Goal: Task Accomplishment & Management: Use online tool/utility

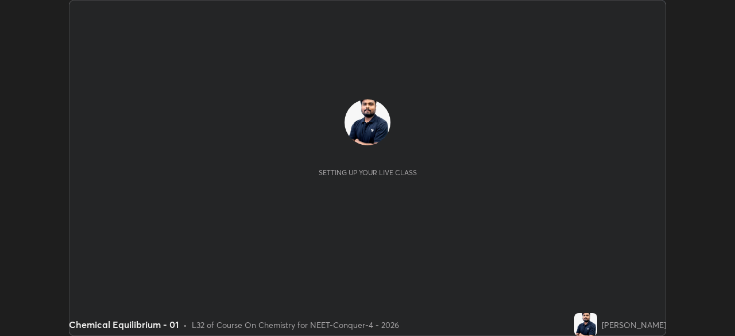
scroll to position [336, 734]
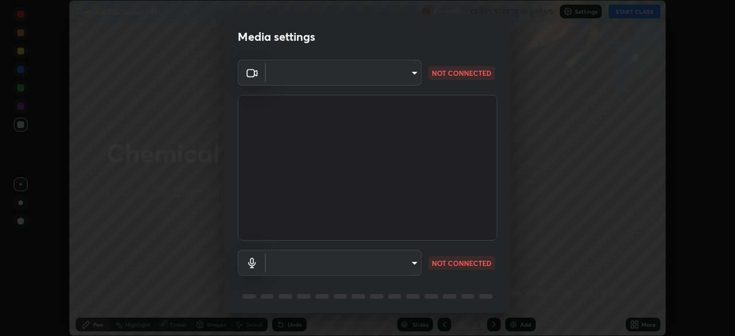
type input "17d2c207585f71db404e89a995004647405990faac99dbf05689083c50e95166"
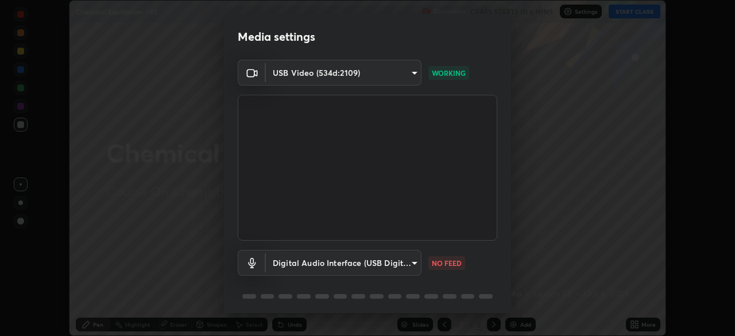
click at [284, 260] on body "Erase all Chemical Equilibrium - 01 Recording CLASS STARTS IN 6 MINS Settings S…" at bounding box center [367, 168] width 735 height 336
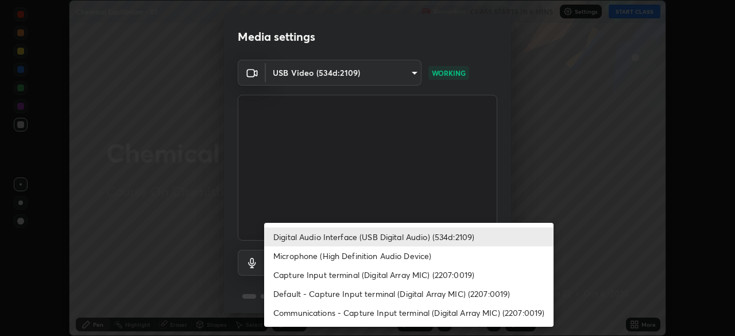
click at [286, 261] on li "Microphone (High Definition Audio Device)" at bounding box center [408, 255] width 289 height 19
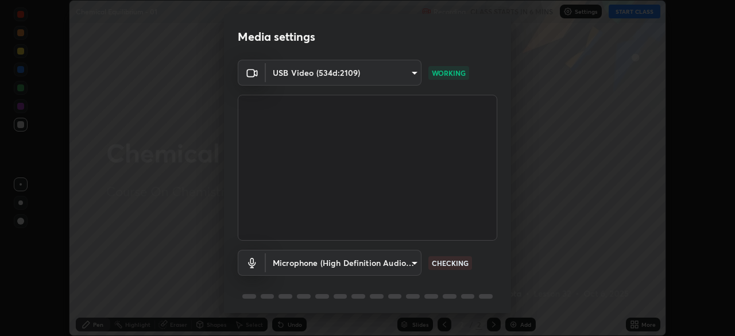
click at [283, 267] on body "Erase all Chemical Equilibrium - 01 Recording CLASS STARTS IN 6 MINS Settings S…" at bounding box center [367, 168] width 735 height 336
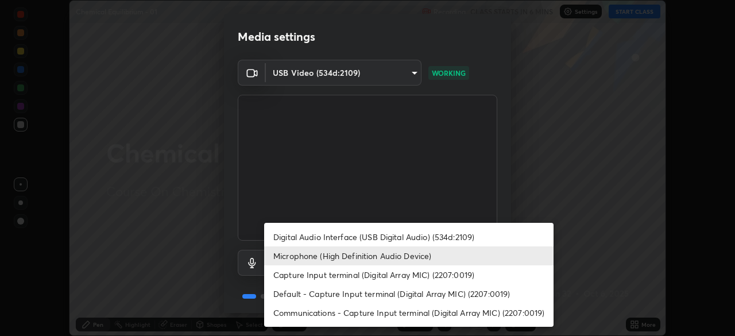
click at [283, 239] on li "Digital Audio Interface (USB Digital Audio) (534d:2109)" at bounding box center [408, 236] width 289 height 19
type input "6e93963290be9e002d36fcff9af5c9dc0fcdf2d6009eea6ab14cdaedc368ef8d"
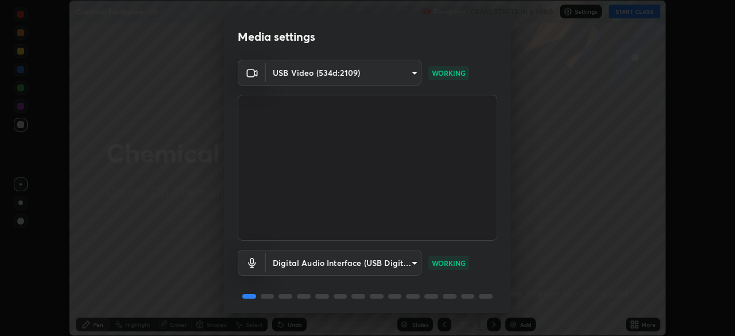
scroll to position [41, 0]
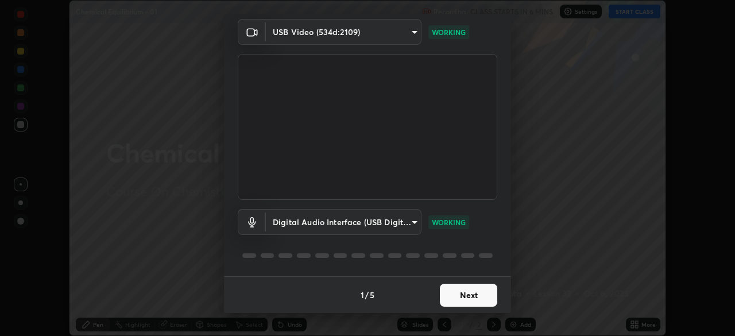
click at [451, 293] on button "Next" at bounding box center [468, 295] width 57 height 23
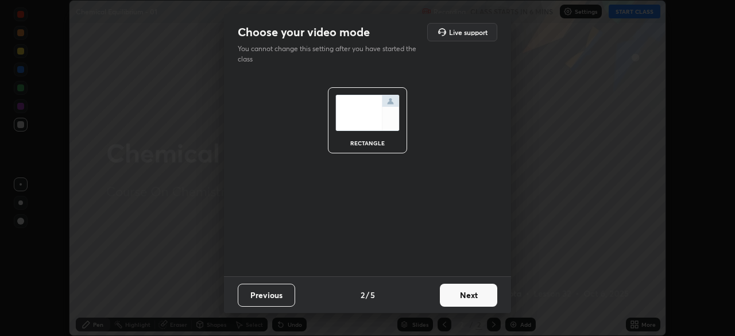
scroll to position [0, 0]
click at [468, 293] on button "Next" at bounding box center [468, 295] width 57 height 23
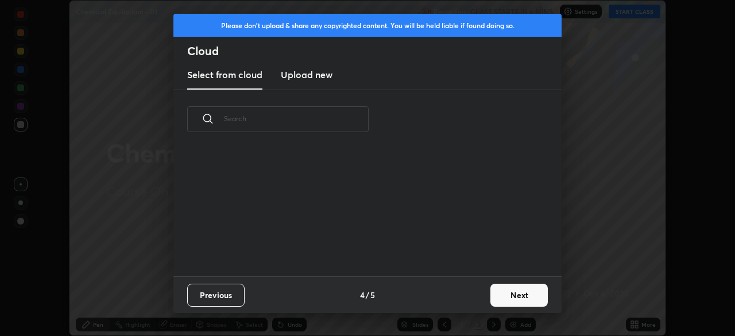
click at [495, 300] on button "Next" at bounding box center [518, 295] width 57 height 23
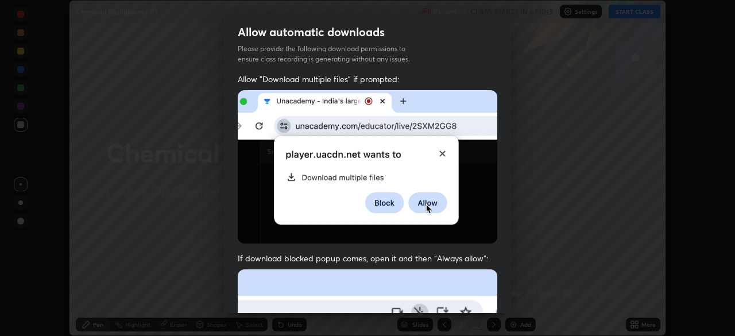
click at [499, 296] on div "Allow "Download multiple files" if prompted: If download blocked popup comes, o…" at bounding box center [367, 314] width 287 height 483
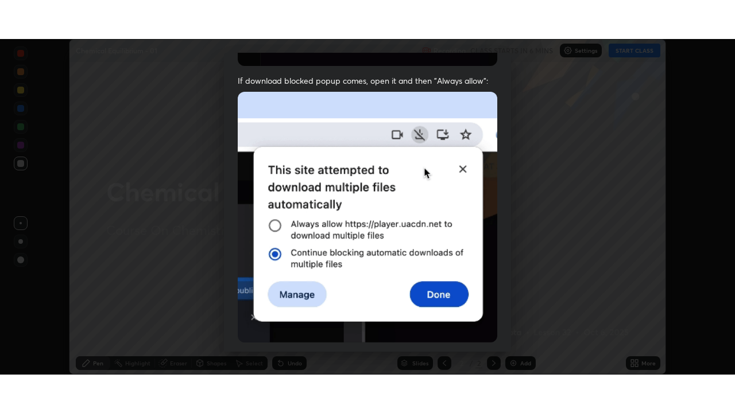
scroll to position [275, 0]
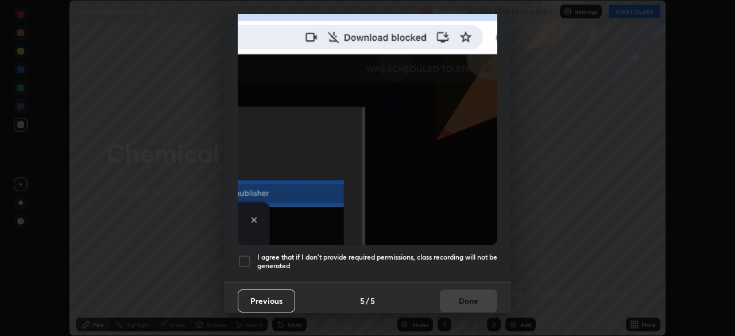
click at [241, 258] on div at bounding box center [245, 261] width 14 height 14
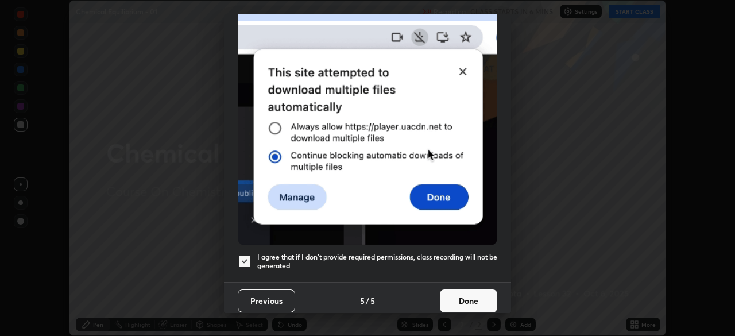
click at [440, 300] on button "Done" at bounding box center [468, 300] width 57 height 23
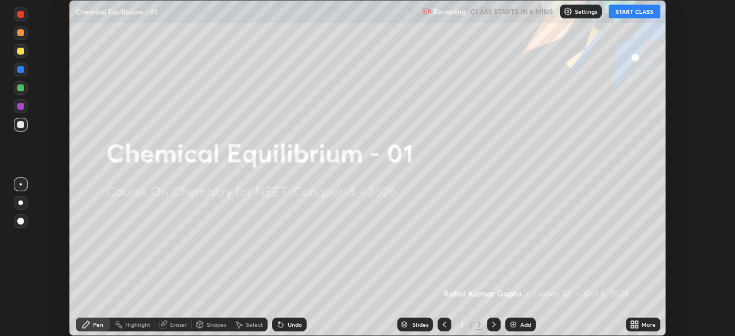
click at [632, 322] on icon at bounding box center [632, 322] width 3 height 3
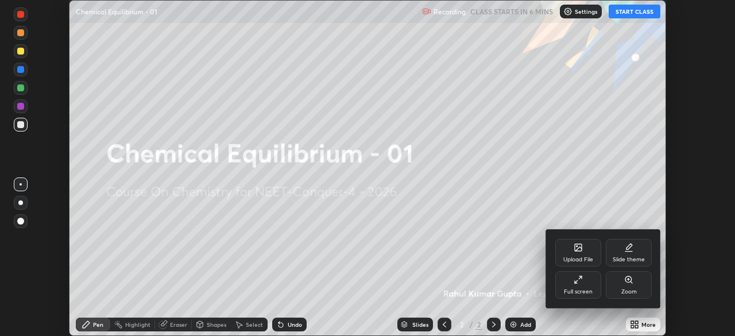
click at [577, 281] on icon at bounding box center [578, 279] width 9 height 9
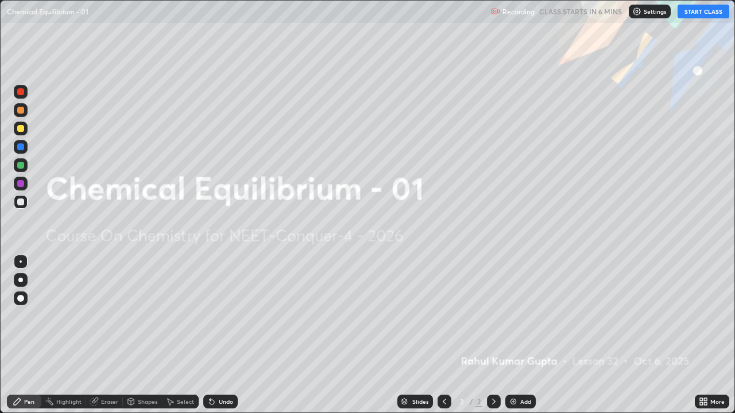
scroll to position [413, 735]
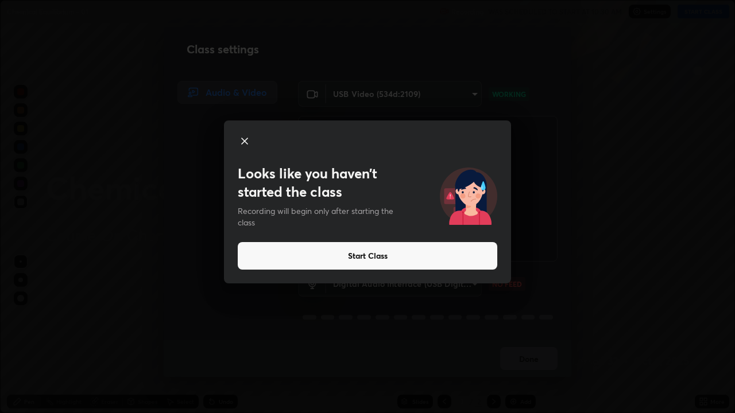
click at [451, 258] on button "Start Class" at bounding box center [367, 256] width 259 height 28
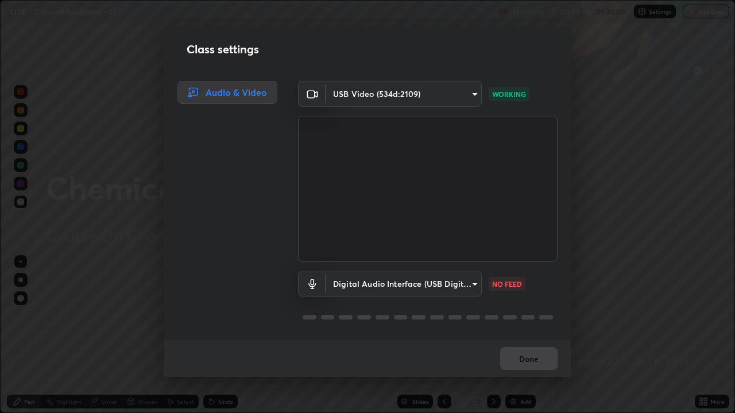
click at [473, 284] on body "Erase all LIVE Chemical Equilibrium - 01 Recording 00:00:06 / 01:30:00 Settings…" at bounding box center [367, 206] width 735 height 413
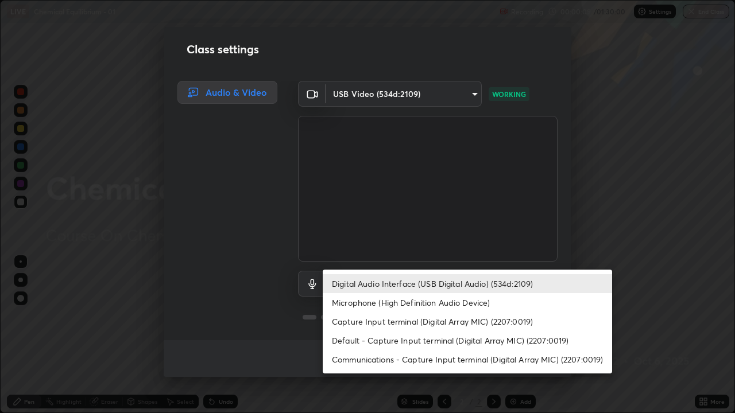
click at [465, 305] on li "Microphone (High Definition Audio Device)" at bounding box center [467, 302] width 289 height 19
type input "0afc3a5f896278e7d267e6a3953e7f90cc92c297f31ab05c00063af063a834dd"
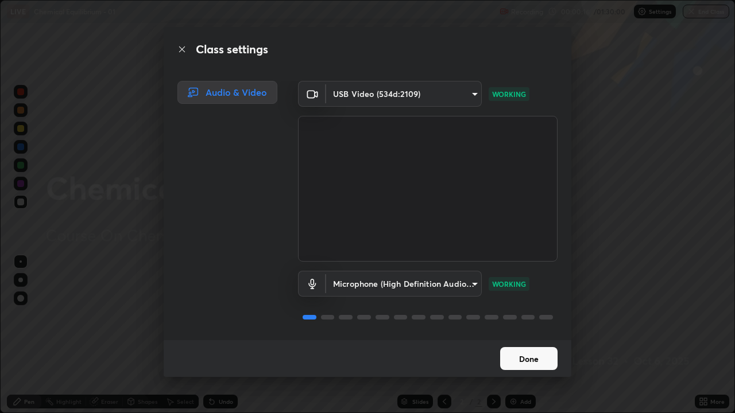
click at [521, 335] on button "Done" at bounding box center [528, 358] width 57 height 23
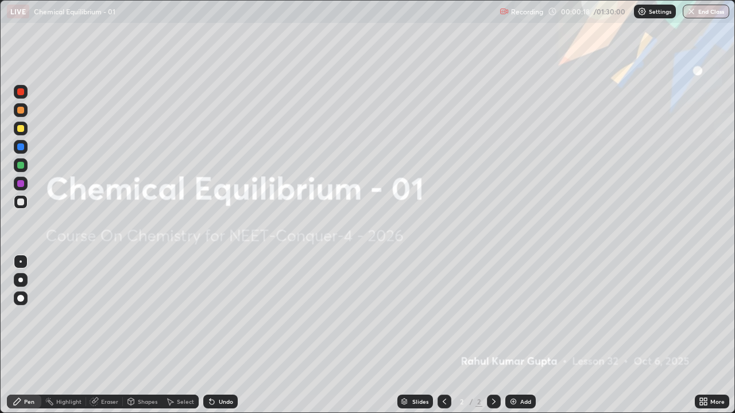
click at [523, 335] on div "Add" at bounding box center [525, 402] width 11 height 6
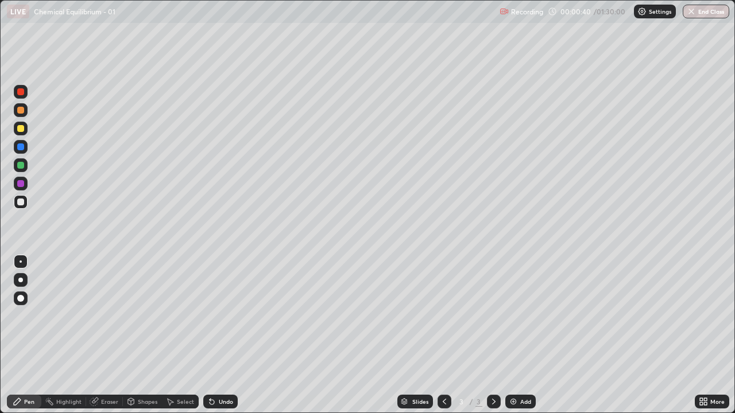
click at [21, 280] on div at bounding box center [20, 280] width 5 height 5
click at [20, 111] on div at bounding box center [20, 110] width 7 height 7
click at [444, 335] on icon at bounding box center [444, 401] width 9 height 9
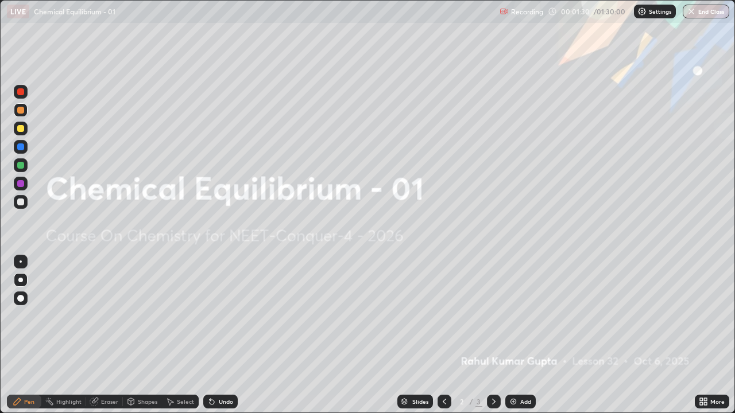
click at [492, 335] on icon at bounding box center [493, 401] width 9 height 9
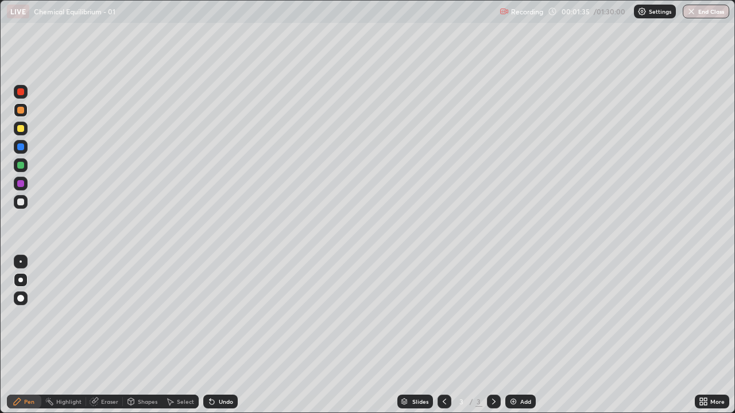
click at [23, 112] on div at bounding box center [20, 110] width 7 height 7
click at [149, 335] on div "Shapes" at bounding box center [148, 402] width 20 height 6
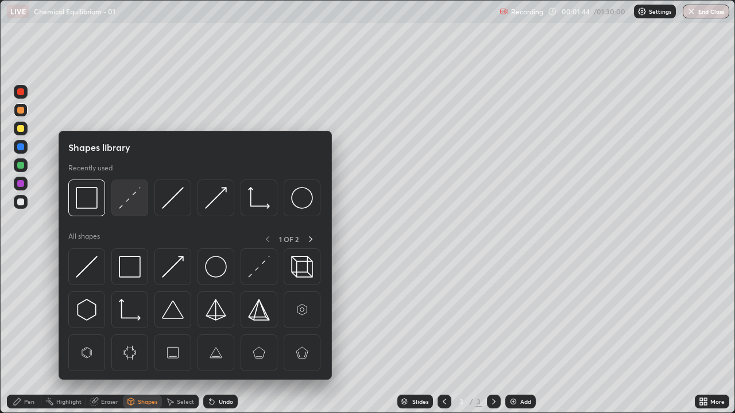
click at [129, 200] on img at bounding box center [130, 198] width 22 height 22
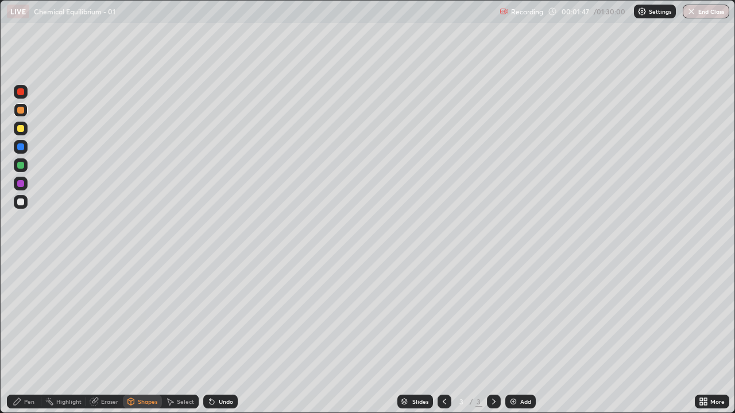
click at [18, 335] on icon at bounding box center [17, 401] width 9 height 9
click at [150, 335] on div "Shapes" at bounding box center [142, 402] width 39 height 14
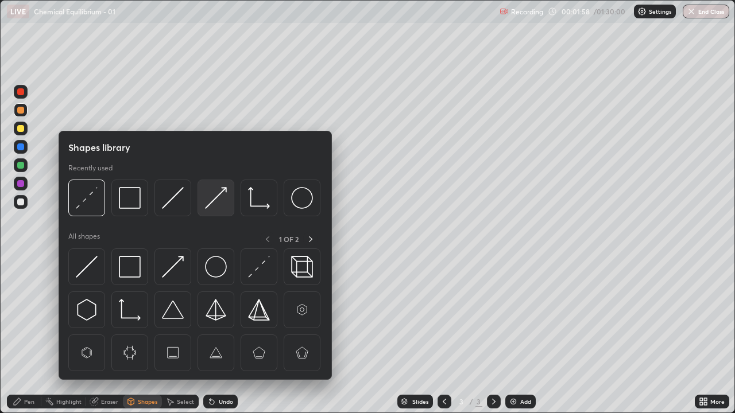
click at [217, 200] on img at bounding box center [216, 198] width 22 height 22
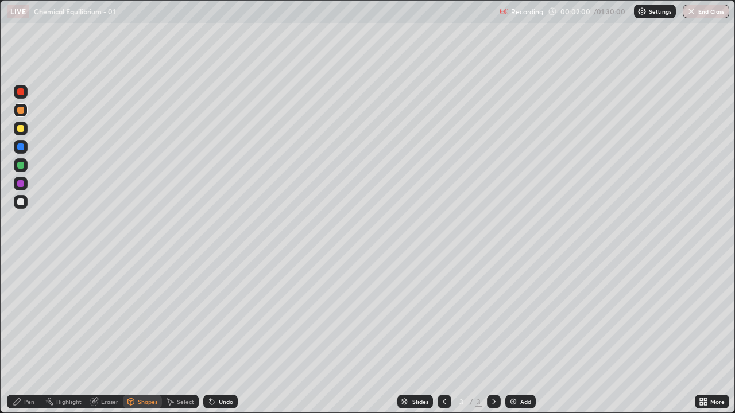
click at [19, 204] on div at bounding box center [20, 202] width 7 height 7
click at [30, 335] on div "Pen" at bounding box center [29, 402] width 10 height 6
click at [143, 335] on div "Shapes" at bounding box center [148, 402] width 20 height 6
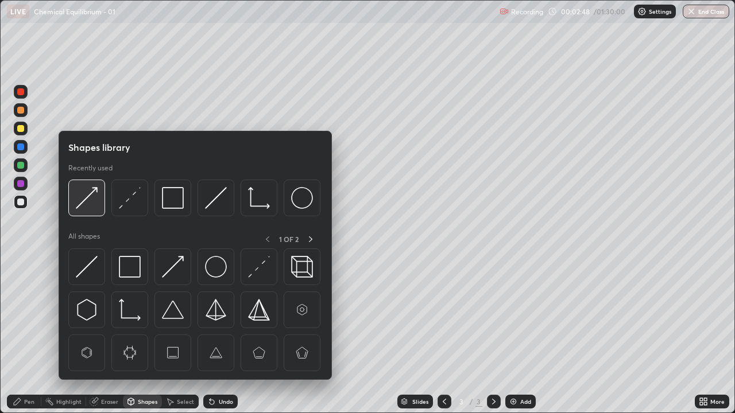
click at [90, 199] on img at bounding box center [87, 198] width 22 height 22
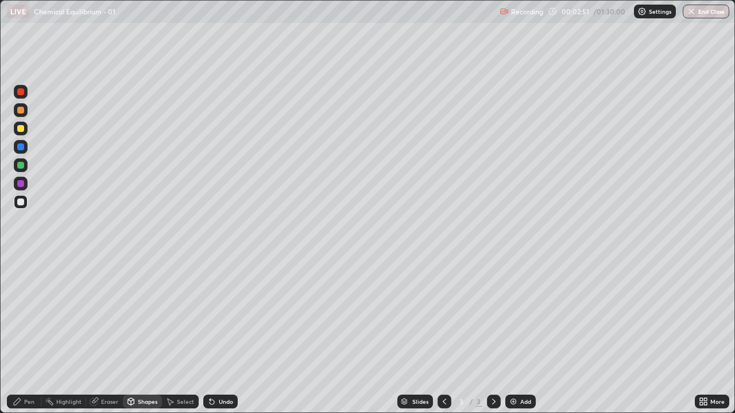
click at [25, 335] on div "Pen" at bounding box center [29, 402] width 10 height 6
click at [21, 129] on div at bounding box center [20, 128] width 7 height 7
click at [21, 207] on div at bounding box center [21, 202] width 14 height 14
click at [21, 168] on div at bounding box center [20, 165] width 7 height 7
click at [26, 203] on div at bounding box center [21, 202] width 14 height 14
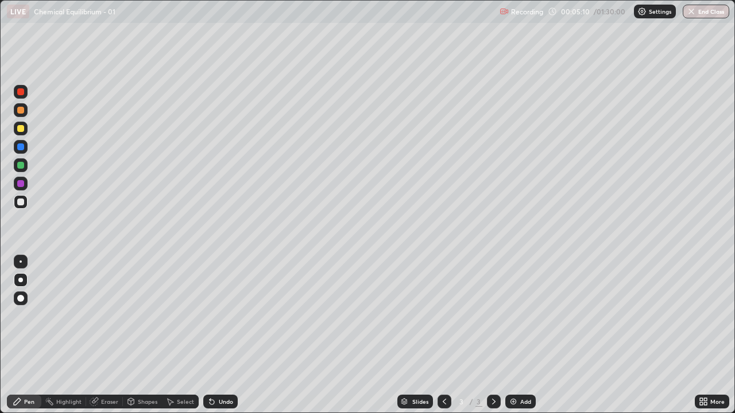
click at [21, 184] on div at bounding box center [20, 183] width 7 height 7
click at [22, 133] on div at bounding box center [21, 129] width 14 height 14
click at [515, 335] on img at bounding box center [513, 401] width 9 height 9
click at [21, 202] on div at bounding box center [20, 202] width 7 height 7
click at [513, 335] on img at bounding box center [513, 401] width 9 height 9
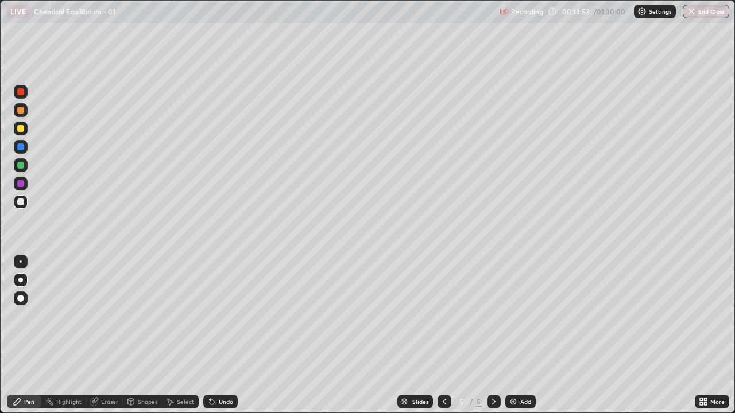
click at [21, 129] on div at bounding box center [20, 128] width 7 height 7
click at [21, 203] on div at bounding box center [20, 202] width 7 height 7
click at [21, 127] on div at bounding box center [20, 128] width 7 height 7
click at [21, 204] on div at bounding box center [20, 202] width 7 height 7
click at [18, 126] on div at bounding box center [20, 128] width 7 height 7
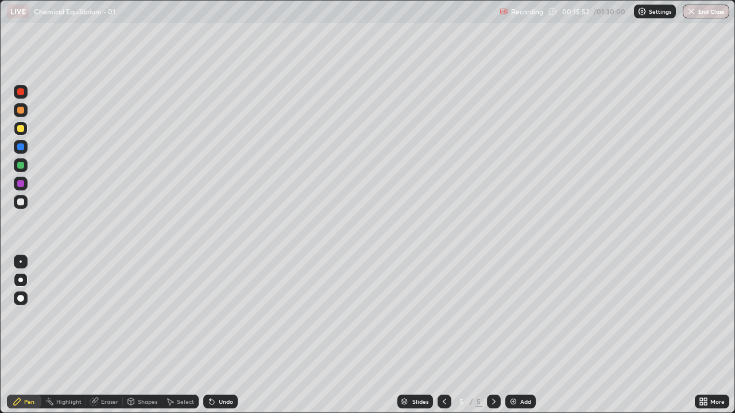
click at [516, 335] on img at bounding box center [513, 401] width 9 height 9
click at [443, 335] on icon at bounding box center [444, 401] width 9 height 9
click at [491, 335] on icon at bounding box center [493, 401] width 9 height 9
click at [24, 204] on div at bounding box center [21, 202] width 14 height 14
click at [516, 335] on img at bounding box center [513, 401] width 9 height 9
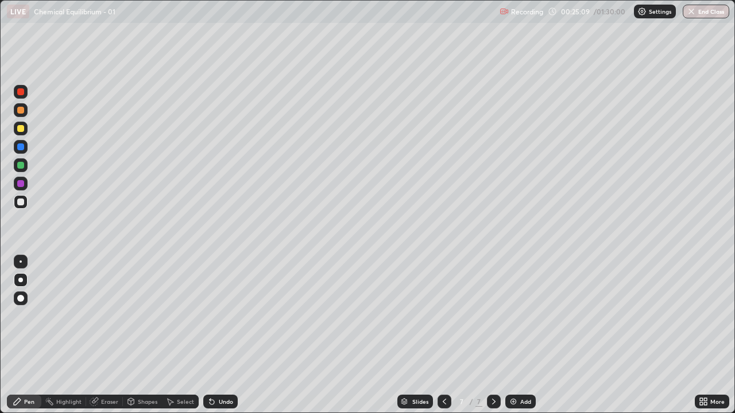
click at [22, 130] on div at bounding box center [20, 128] width 7 height 7
click at [21, 110] on div at bounding box center [20, 110] width 7 height 7
click at [143, 335] on div "Shapes" at bounding box center [148, 402] width 20 height 6
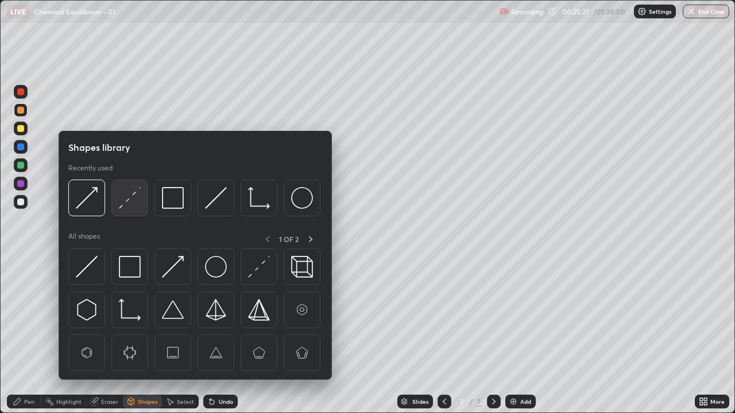
click at [126, 196] on img at bounding box center [130, 198] width 22 height 22
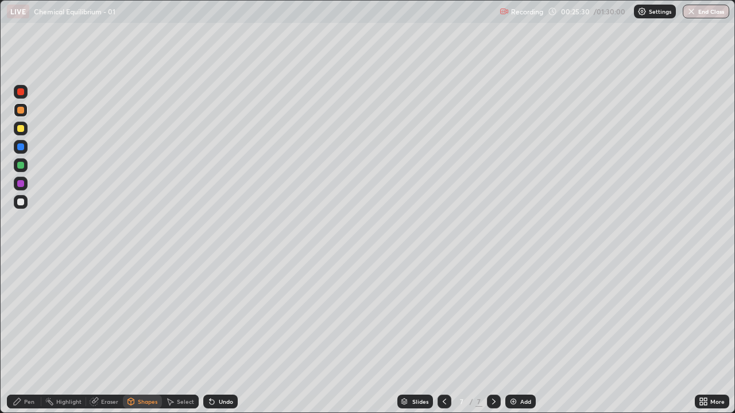
click at [22, 335] on div "Pen" at bounding box center [24, 402] width 34 height 14
click at [22, 204] on div at bounding box center [20, 202] width 7 height 7
click at [107, 335] on div "Eraser" at bounding box center [109, 402] width 17 height 6
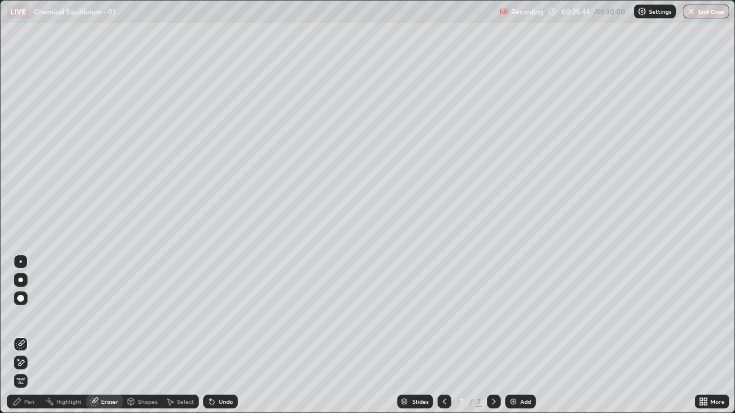
click at [26, 335] on div "Pen" at bounding box center [29, 402] width 10 height 6
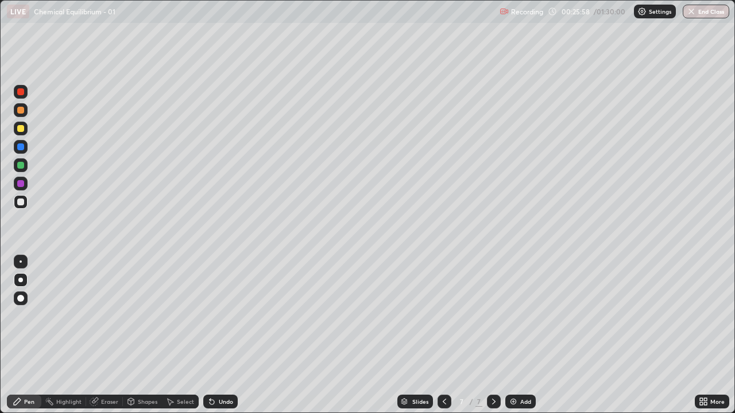
click at [443, 335] on icon at bounding box center [444, 402] width 3 height 6
click at [493, 335] on icon at bounding box center [493, 401] width 9 height 9
click at [20, 168] on div at bounding box center [20, 165] width 7 height 7
click at [21, 204] on div at bounding box center [20, 202] width 7 height 7
click at [19, 202] on div at bounding box center [20, 202] width 7 height 7
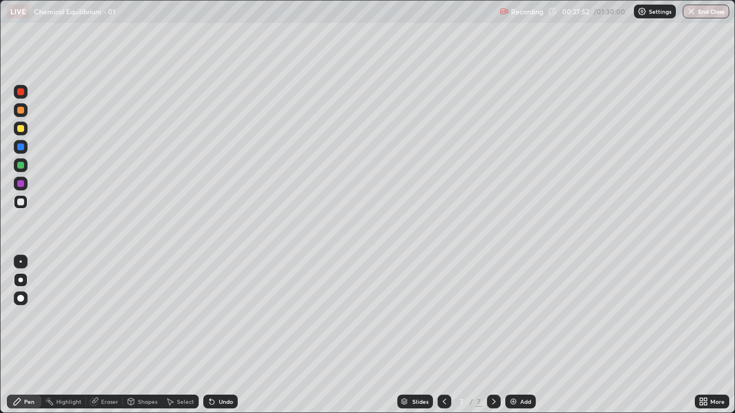
click at [21, 131] on div at bounding box center [20, 128] width 7 height 7
click at [142, 335] on div "Shapes" at bounding box center [148, 402] width 20 height 6
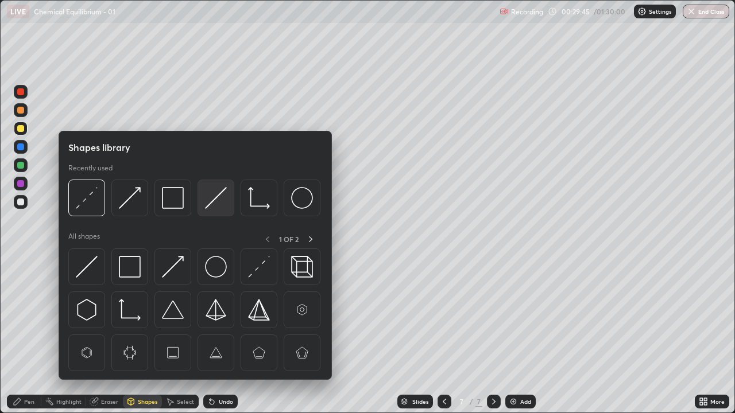
click at [226, 197] on img at bounding box center [216, 198] width 22 height 22
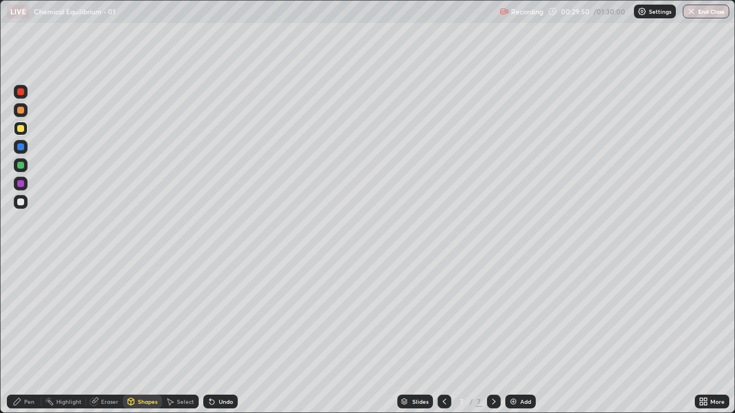
click at [25, 335] on div "Pen" at bounding box center [29, 402] width 10 height 6
click at [102, 335] on div "Eraser" at bounding box center [109, 402] width 17 height 6
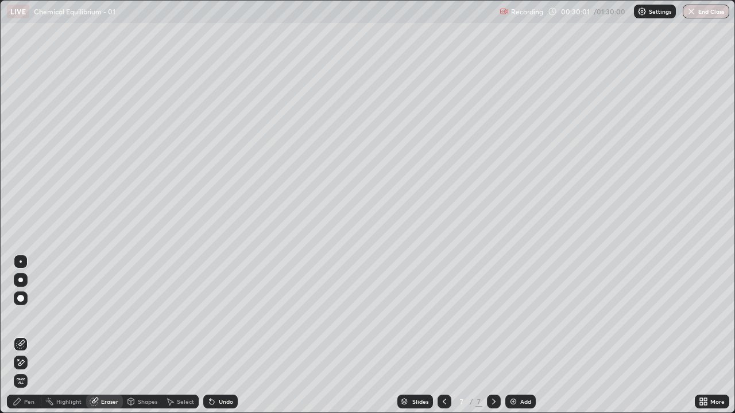
click at [24, 335] on div "Pen" at bounding box center [24, 402] width 34 height 14
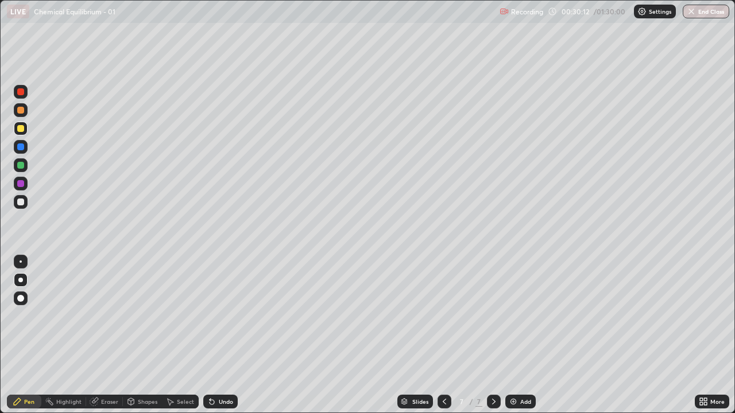
click at [22, 204] on div at bounding box center [20, 202] width 7 height 7
click at [138, 335] on div "Shapes" at bounding box center [148, 402] width 20 height 6
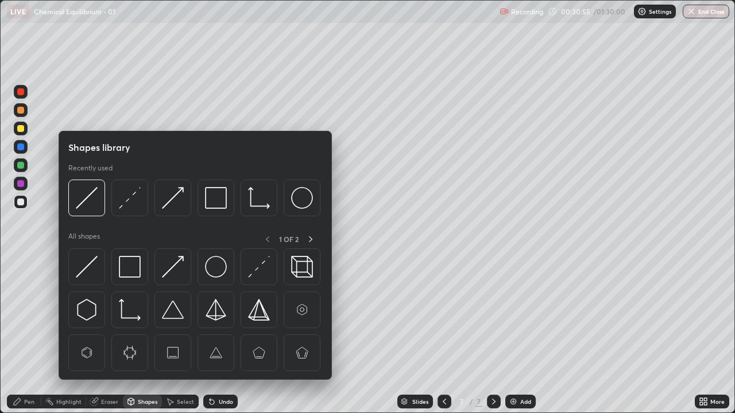
click at [113, 335] on div "Eraser" at bounding box center [109, 402] width 17 height 6
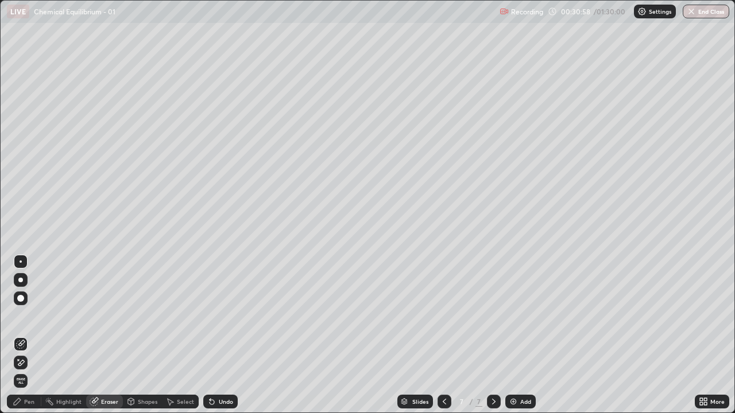
click at [153, 335] on div "Shapes" at bounding box center [148, 402] width 20 height 6
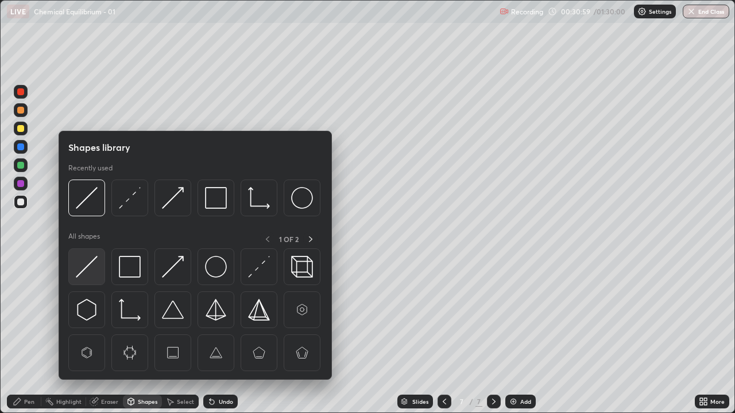
click at [88, 262] on img at bounding box center [87, 267] width 22 height 22
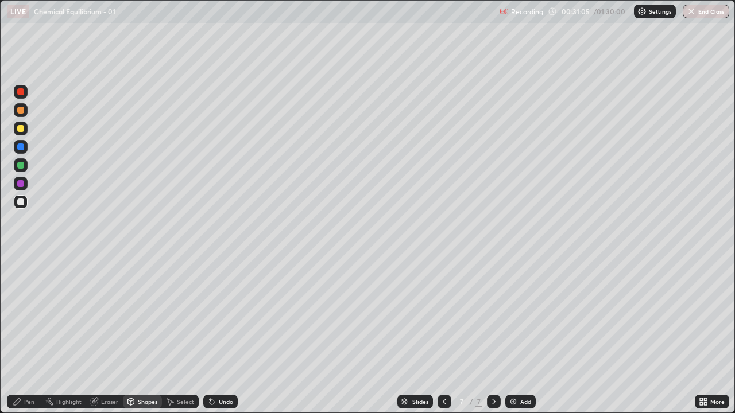
click at [22, 335] on div "Pen" at bounding box center [24, 402] width 34 height 14
click at [20, 131] on div at bounding box center [20, 128] width 7 height 7
click at [218, 335] on div "Undo" at bounding box center [220, 402] width 34 height 14
click at [22, 165] on div at bounding box center [20, 165] width 7 height 7
click at [21, 166] on div at bounding box center [20, 165] width 7 height 7
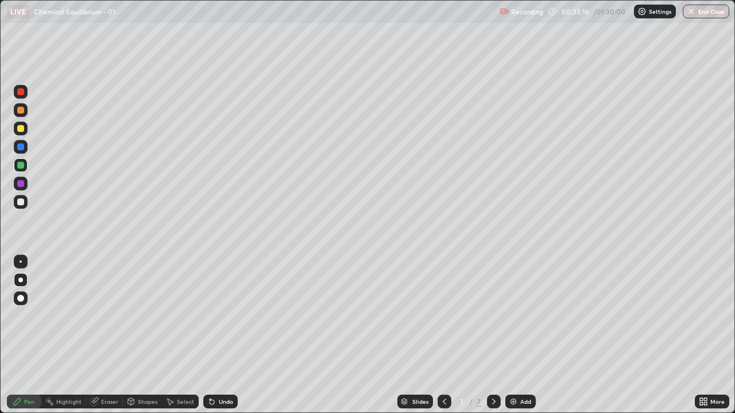
click at [22, 203] on div at bounding box center [20, 202] width 7 height 7
click at [21, 129] on div at bounding box center [20, 128] width 7 height 7
click at [22, 113] on div at bounding box center [20, 110] width 7 height 7
click at [443, 335] on icon at bounding box center [444, 401] width 9 height 9
click at [493, 335] on icon at bounding box center [493, 401] width 9 height 9
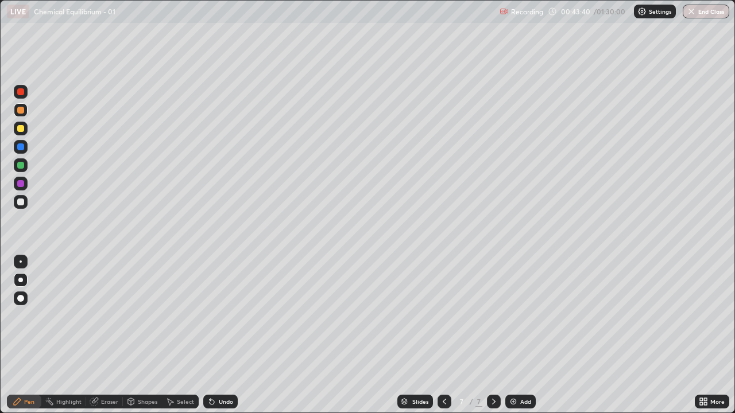
click at [517, 335] on div "Add" at bounding box center [520, 402] width 30 height 14
click at [132, 335] on icon at bounding box center [131, 401] width 6 height 7
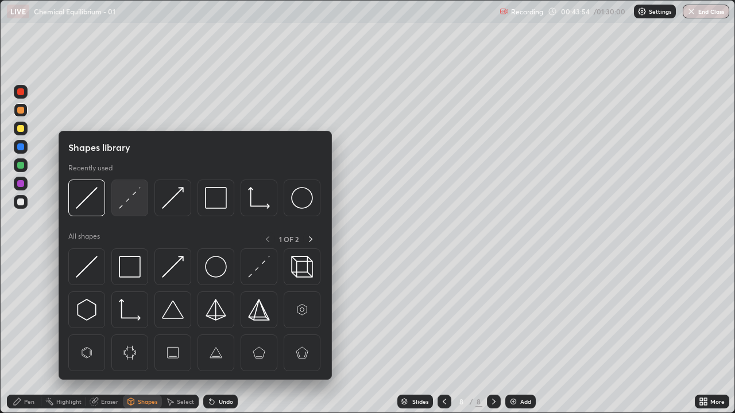
click at [126, 205] on img at bounding box center [130, 198] width 22 height 22
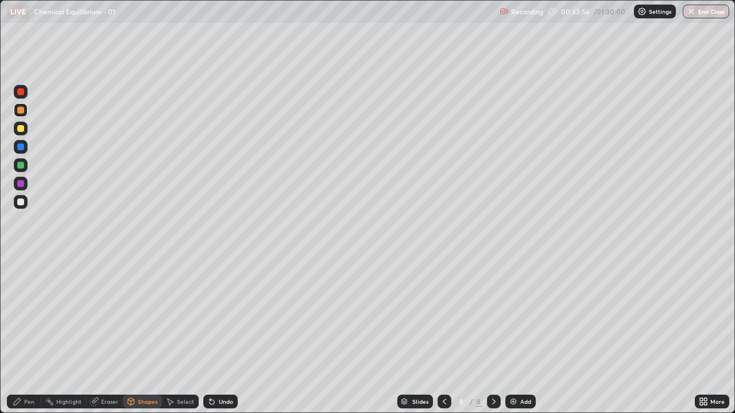
click at [25, 335] on div "Pen" at bounding box center [29, 402] width 10 height 6
click at [20, 204] on div at bounding box center [20, 202] width 7 height 7
click at [443, 335] on icon at bounding box center [444, 401] width 9 height 9
click at [492, 335] on icon at bounding box center [493, 402] width 3 height 6
click at [512, 335] on div "Add" at bounding box center [520, 402] width 30 height 14
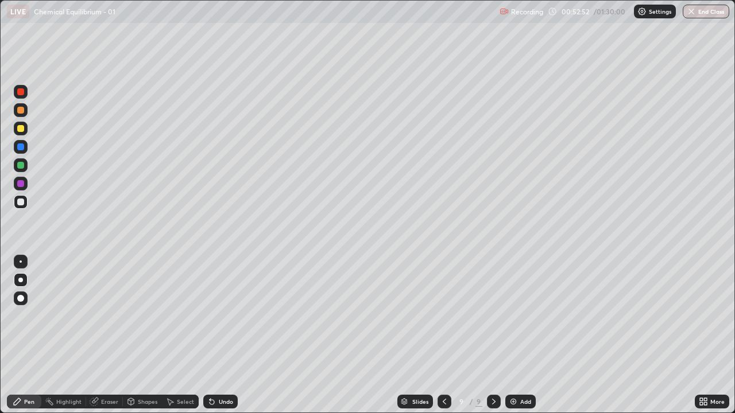
click at [21, 111] on div at bounding box center [20, 110] width 7 height 7
click at [133, 335] on icon at bounding box center [131, 401] width 6 height 7
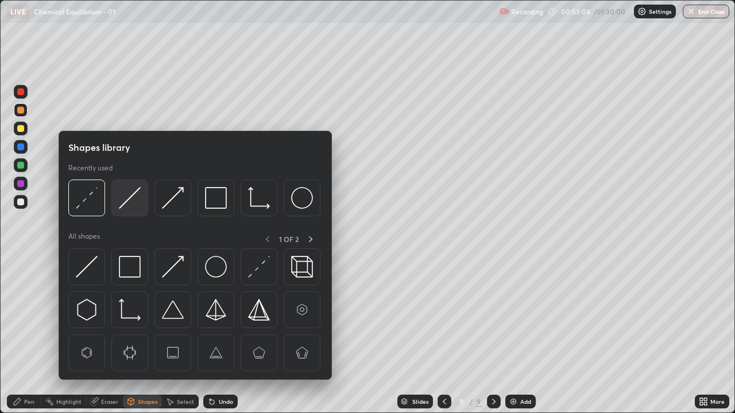
click at [125, 202] on img at bounding box center [130, 198] width 22 height 22
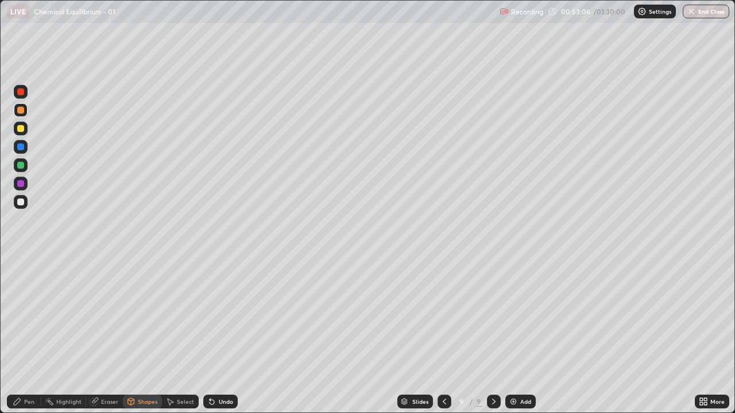
click at [16, 335] on icon at bounding box center [17, 401] width 7 height 7
click at [20, 202] on div at bounding box center [20, 202] width 7 height 7
click at [17, 165] on div at bounding box center [20, 165] width 7 height 7
click at [16, 204] on div at bounding box center [21, 202] width 14 height 14
click at [20, 113] on div at bounding box center [20, 110] width 7 height 7
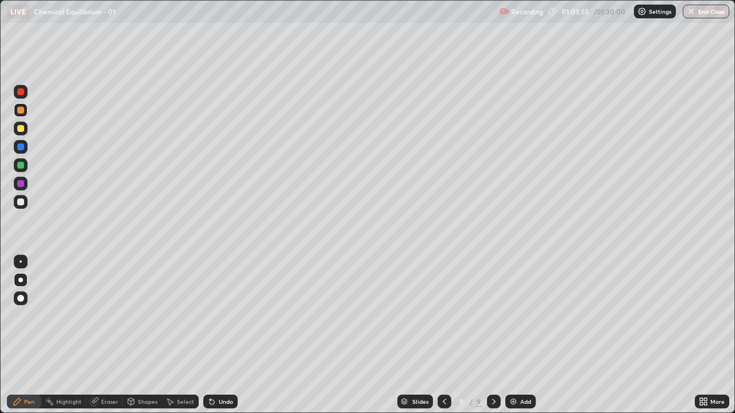
click at [518, 335] on div "Add" at bounding box center [520, 402] width 30 height 14
click at [138, 335] on div "Shapes" at bounding box center [148, 402] width 20 height 6
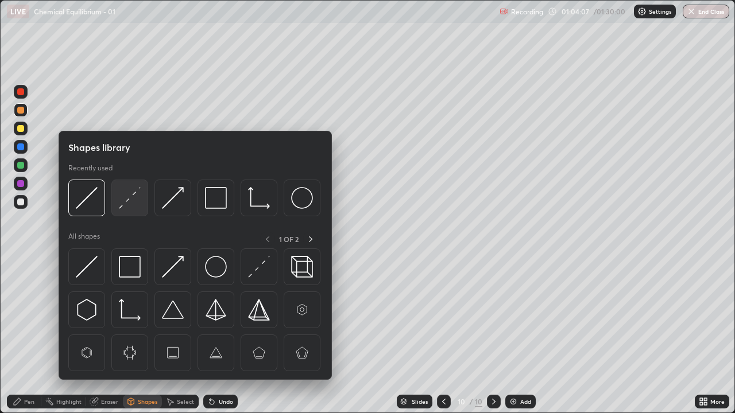
click at [125, 200] on img at bounding box center [130, 198] width 22 height 22
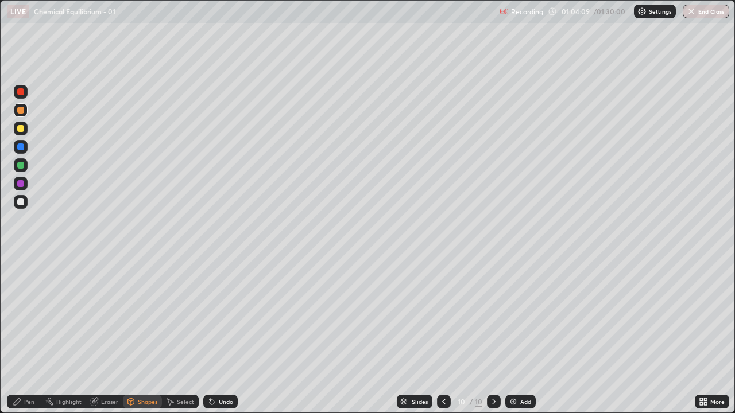
click at [25, 335] on div "Pen" at bounding box center [29, 402] width 10 height 6
click at [23, 204] on div at bounding box center [20, 202] width 7 height 7
click at [144, 335] on div "Shapes" at bounding box center [148, 402] width 20 height 6
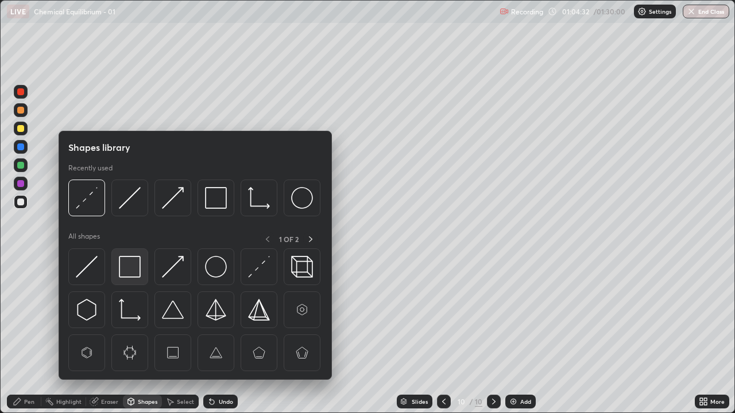
click at [131, 266] on img at bounding box center [130, 267] width 22 height 22
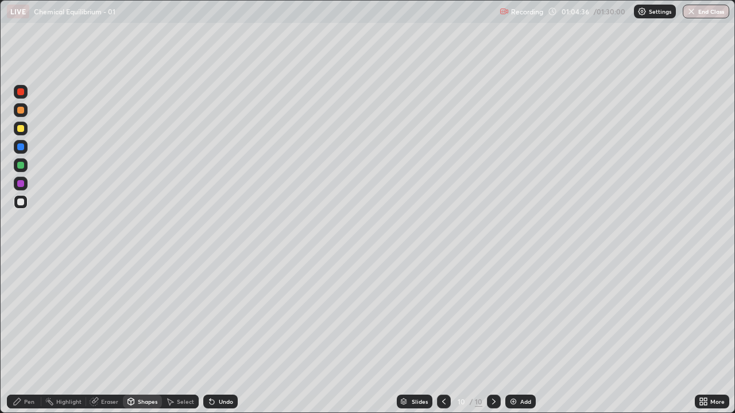
click at [27, 335] on div "Pen" at bounding box center [29, 402] width 10 height 6
click at [21, 168] on div at bounding box center [20, 165] width 7 height 7
click at [19, 205] on div at bounding box center [20, 202] width 7 height 7
click at [22, 149] on div at bounding box center [20, 147] width 7 height 7
click at [22, 204] on div at bounding box center [20, 202] width 7 height 7
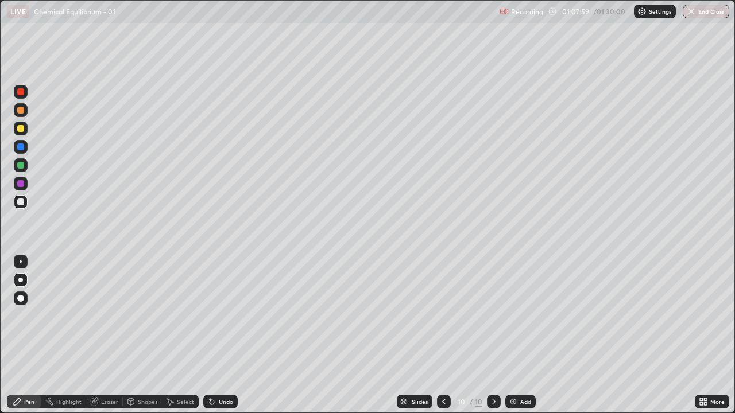
click at [518, 335] on div "Add" at bounding box center [520, 402] width 30 height 14
click at [444, 335] on icon at bounding box center [444, 401] width 9 height 9
click at [493, 335] on icon at bounding box center [493, 401] width 9 height 9
click at [22, 185] on div at bounding box center [20, 183] width 7 height 7
click at [711, 11] on button "End Class" at bounding box center [706, 12] width 47 height 14
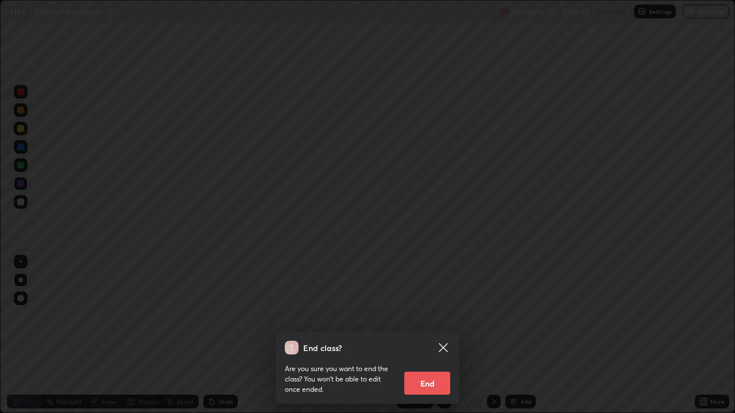
click at [433, 335] on button "End" at bounding box center [427, 383] width 46 height 23
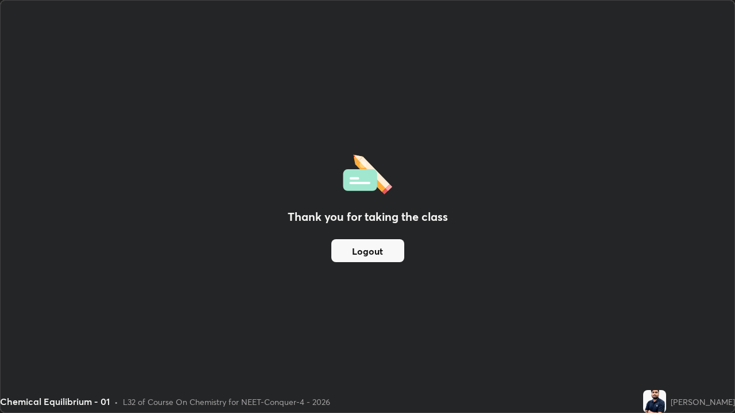
click at [391, 251] on button "Logout" at bounding box center [367, 250] width 73 height 23
